Goal: Task Accomplishment & Management: Understand process/instructions

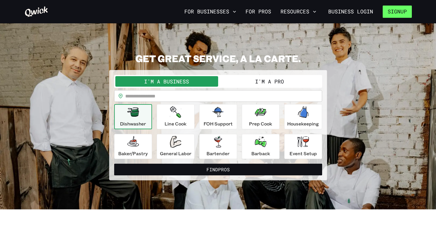
click at [396, 13] on button "Signup" at bounding box center [397, 12] width 29 height 12
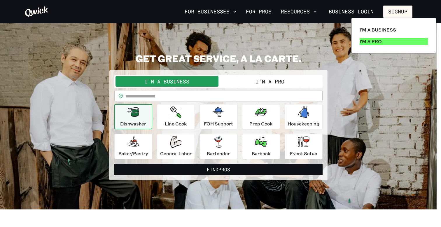
click at [369, 38] on p "I'm a Pro" at bounding box center [370, 41] width 22 height 7
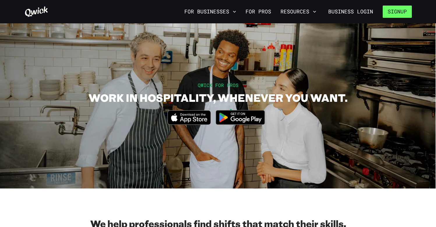
click at [397, 13] on button "Signup" at bounding box center [397, 12] width 29 height 12
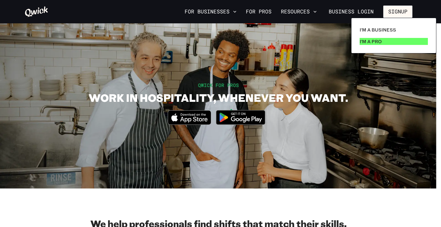
click at [379, 40] on p "I'm a Pro" at bounding box center [370, 41] width 22 height 7
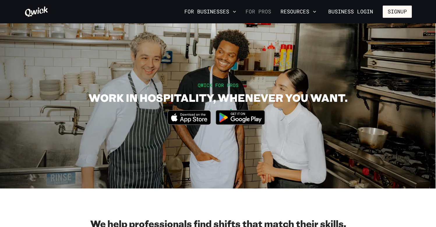
click at [257, 14] on link "For Pros" at bounding box center [258, 12] width 30 height 10
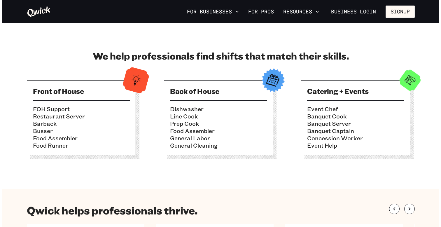
scroll to position [268, 0]
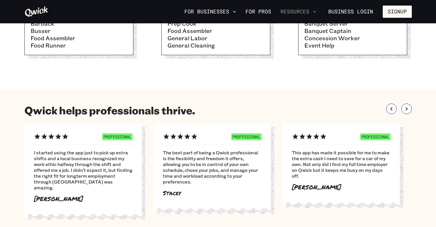
click at [298, 12] on button "Resources" at bounding box center [298, 12] width 41 height 10
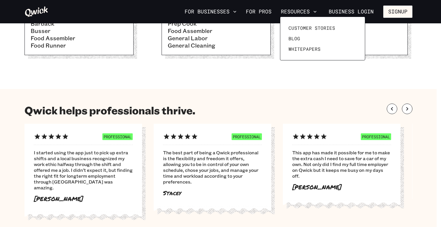
click at [222, 11] on div at bounding box center [220, 113] width 441 height 227
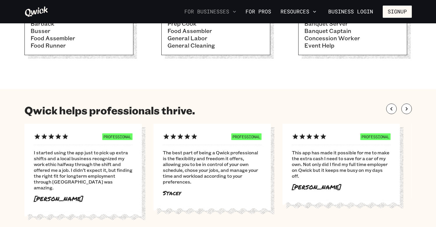
click at [222, 12] on button "For Businesses" at bounding box center [210, 12] width 57 height 10
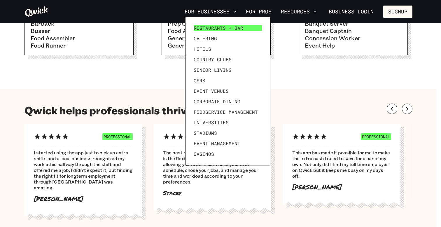
click at [219, 28] on span "Restaurants + Bar" at bounding box center [219, 28] width 50 height 6
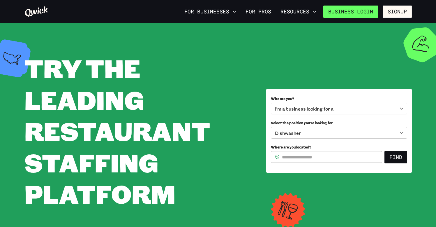
click at [363, 9] on link "Business Login" at bounding box center [351, 12] width 55 height 12
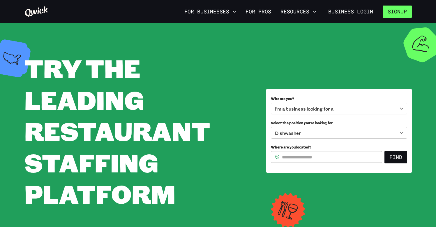
click at [395, 8] on button "Signup" at bounding box center [397, 12] width 29 height 12
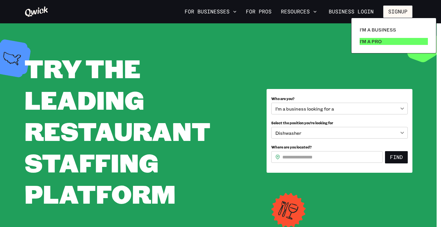
click at [377, 38] on p "I'm a Pro" at bounding box center [370, 41] width 22 height 7
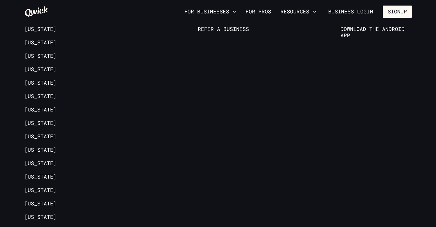
scroll to position [1098, 0]
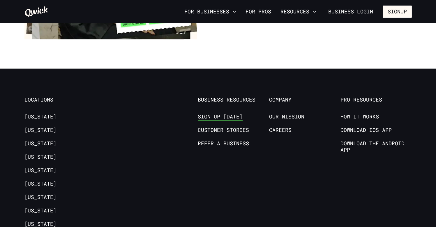
click at [215, 113] on link "Sign up [DATE]" at bounding box center [220, 116] width 45 height 7
click at [361, 113] on link "How it Works" at bounding box center [360, 116] width 38 height 7
